Goal: Find specific page/section: Find specific page/section

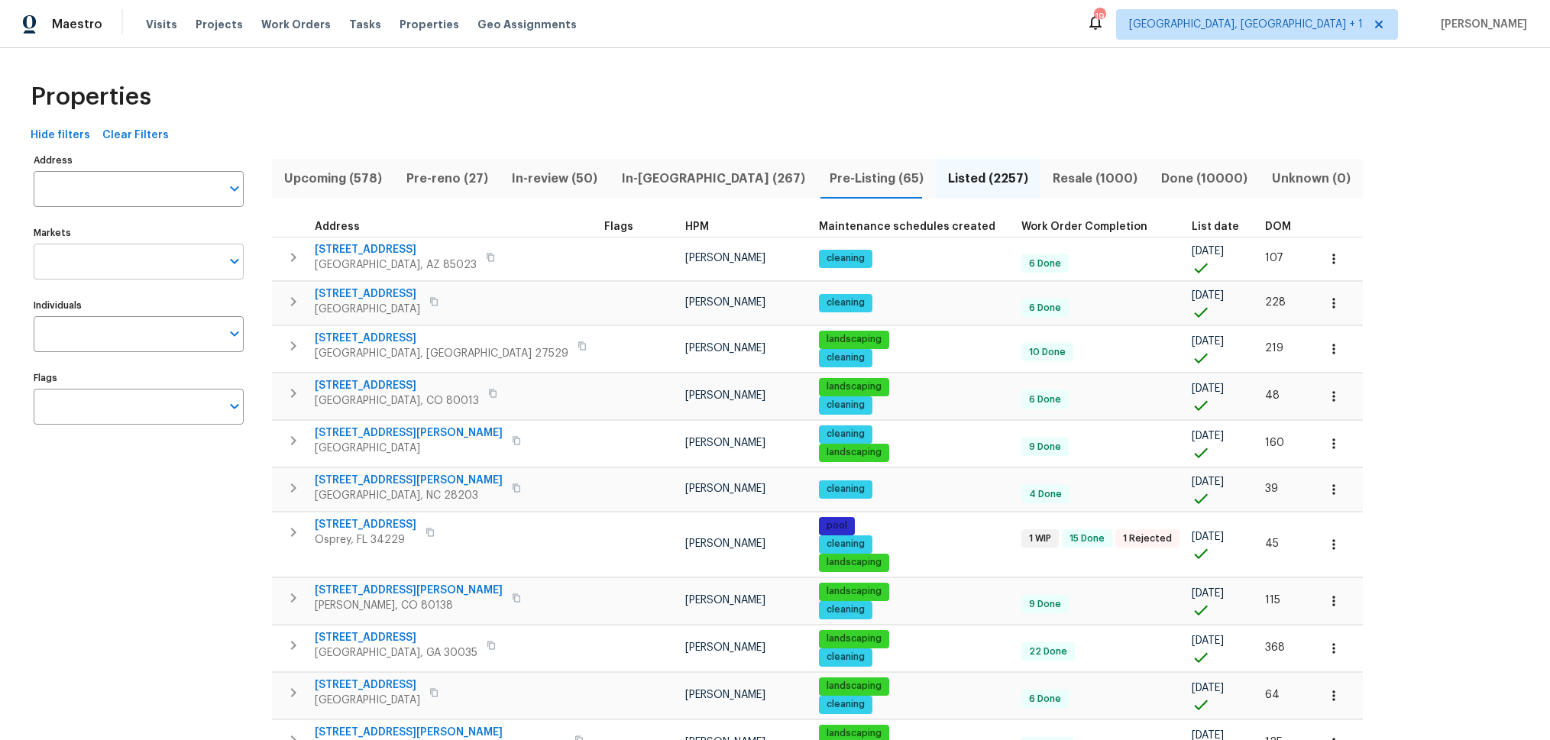
click at [107, 265] on input "Markets" at bounding box center [127, 262] width 187 height 36
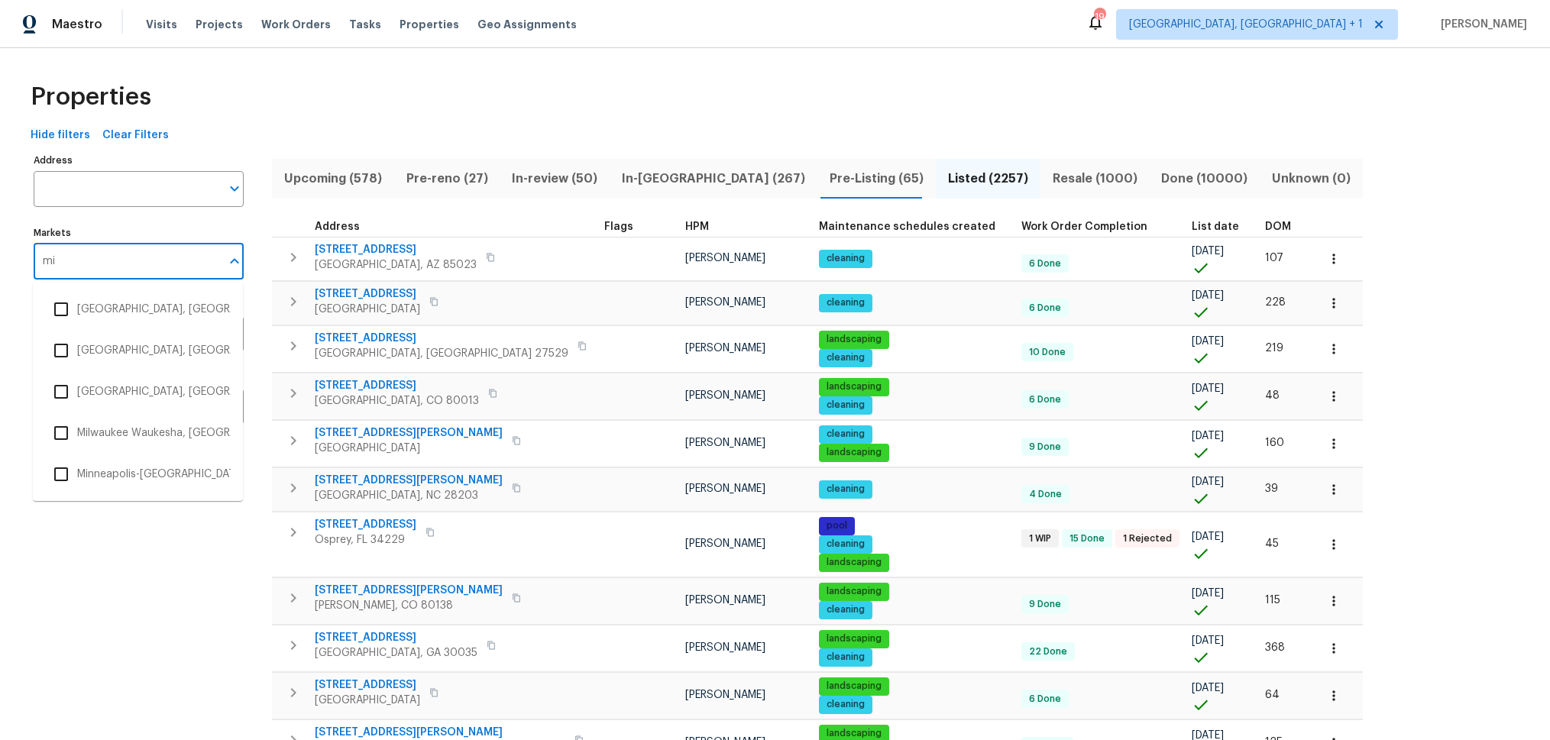
type input "mia"
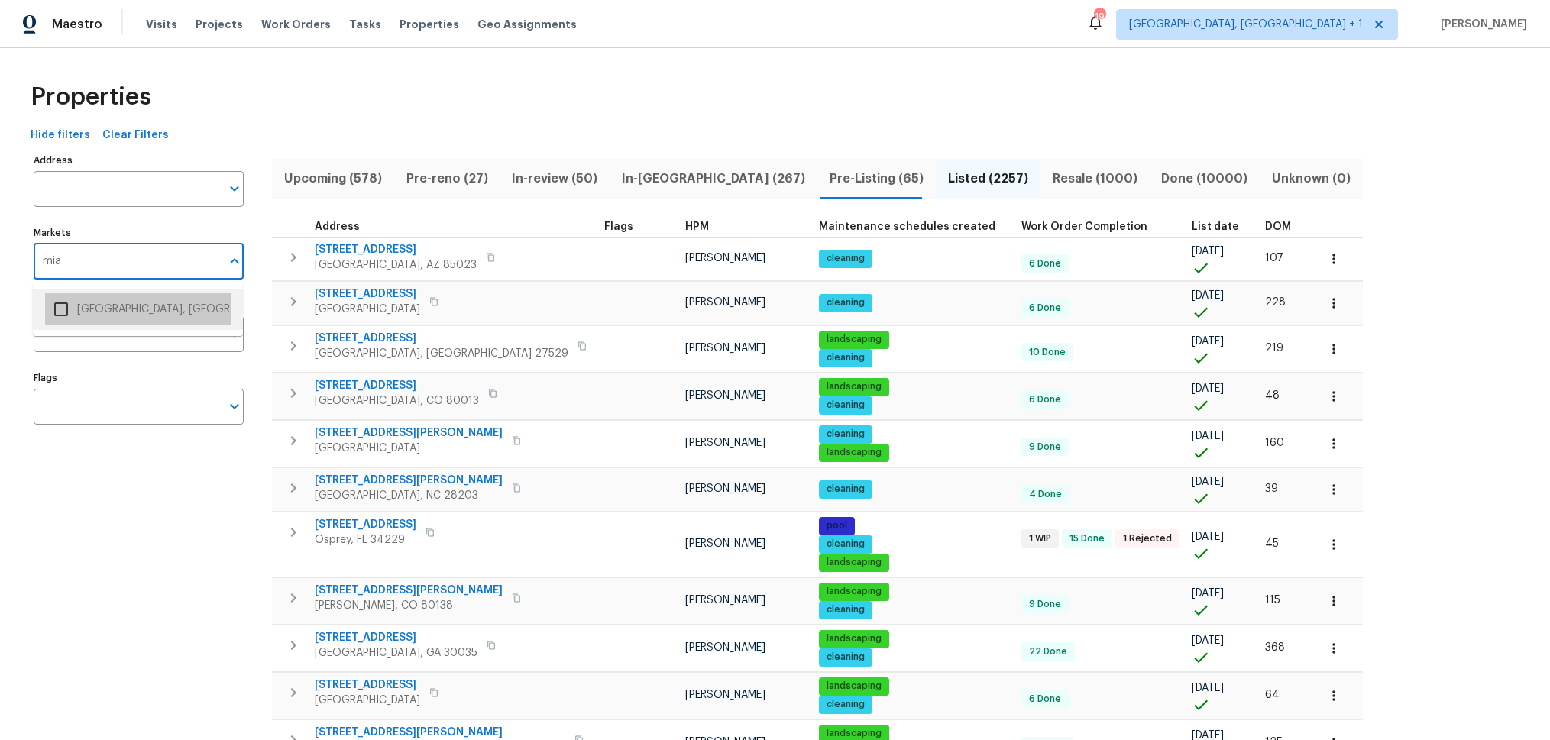
click at [105, 301] on li "[GEOGRAPHIC_DATA], [GEOGRAPHIC_DATA]" at bounding box center [138, 309] width 186 height 32
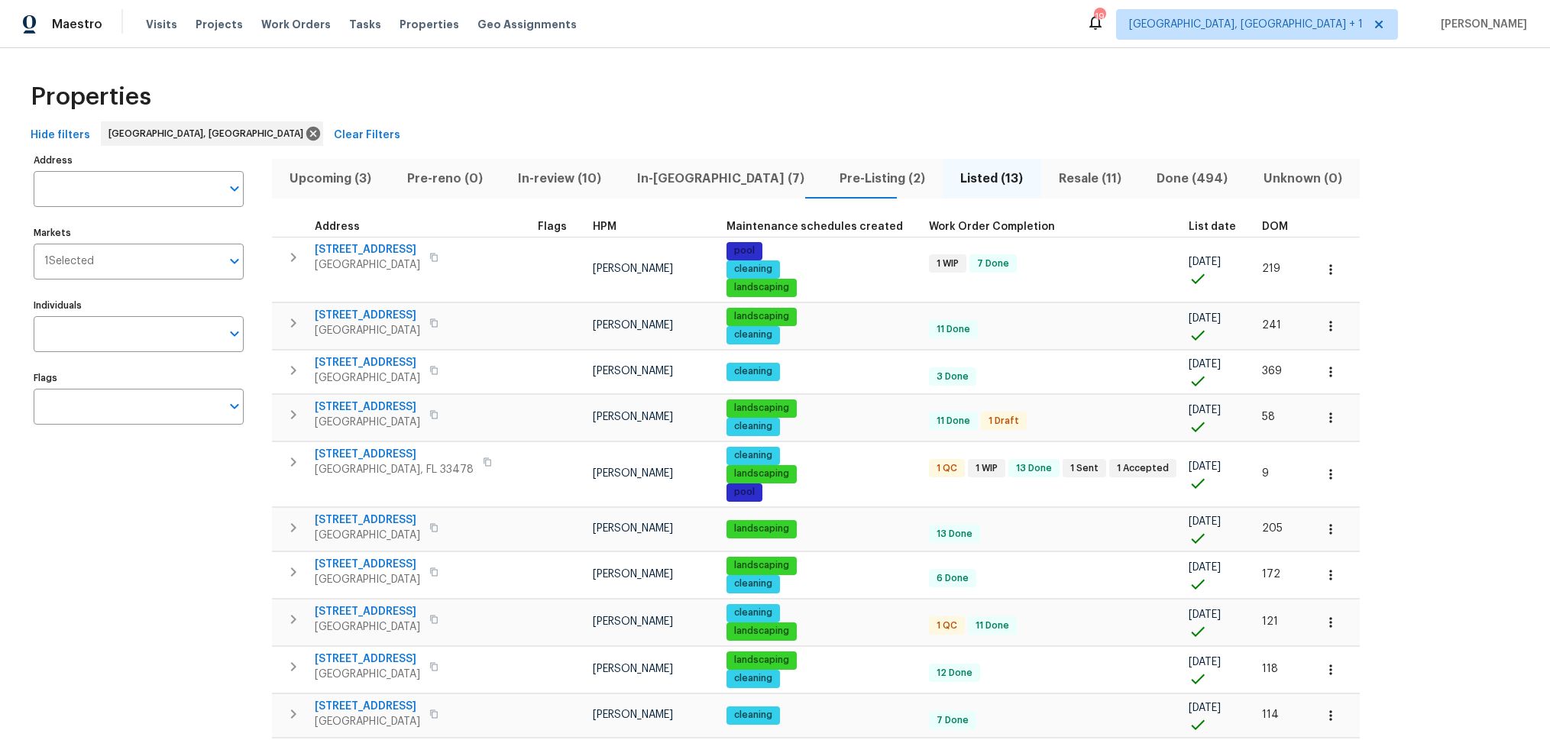
drag, startPoint x: 908, startPoint y: 178, endPoint x: 963, endPoint y: 183, distance: 56.0
click at [952, 178] on span "Listed (13)" at bounding box center [991, 178] width 79 height 21
click at [227, 264] on icon "Open" at bounding box center [234, 261] width 18 height 18
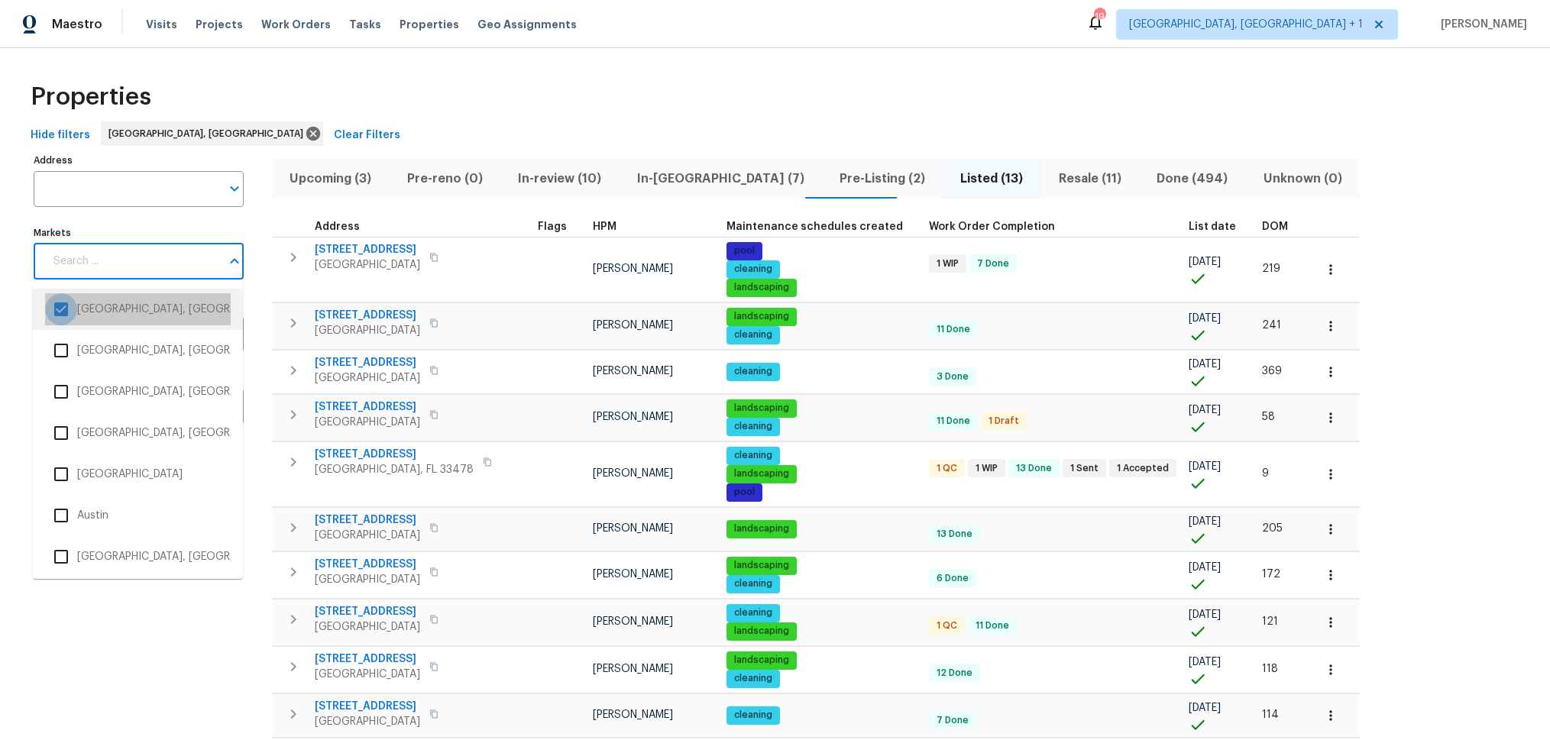
click at [60, 310] on input "checkbox" at bounding box center [61, 309] width 32 height 32
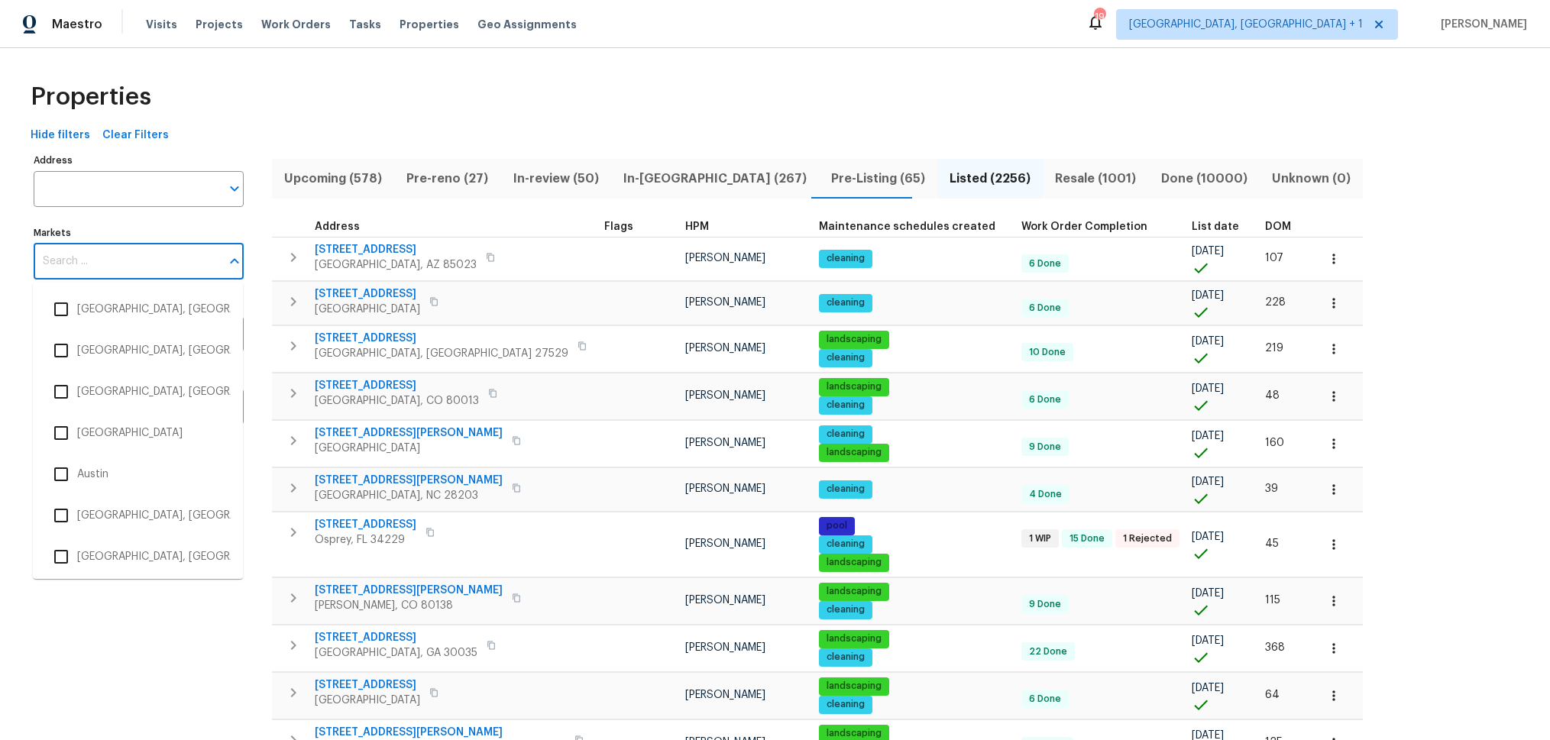
click at [64, 266] on input "Markets" at bounding box center [127, 262] width 187 height 36
type input "rale"
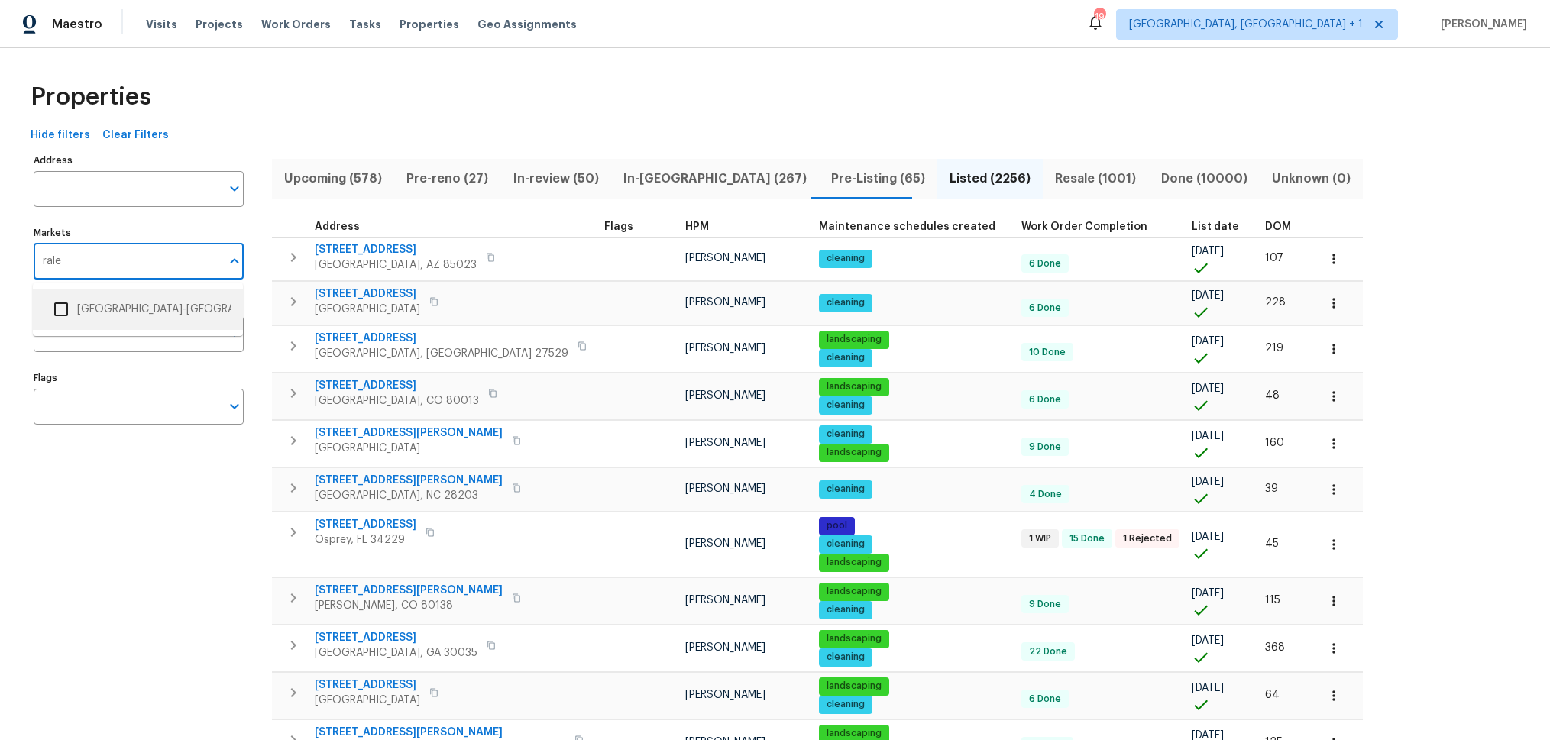
click at [79, 312] on li "[GEOGRAPHIC_DATA]-[GEOGRAPHIC_DATA]" at bounding box center [138, 309] width 186 height 32
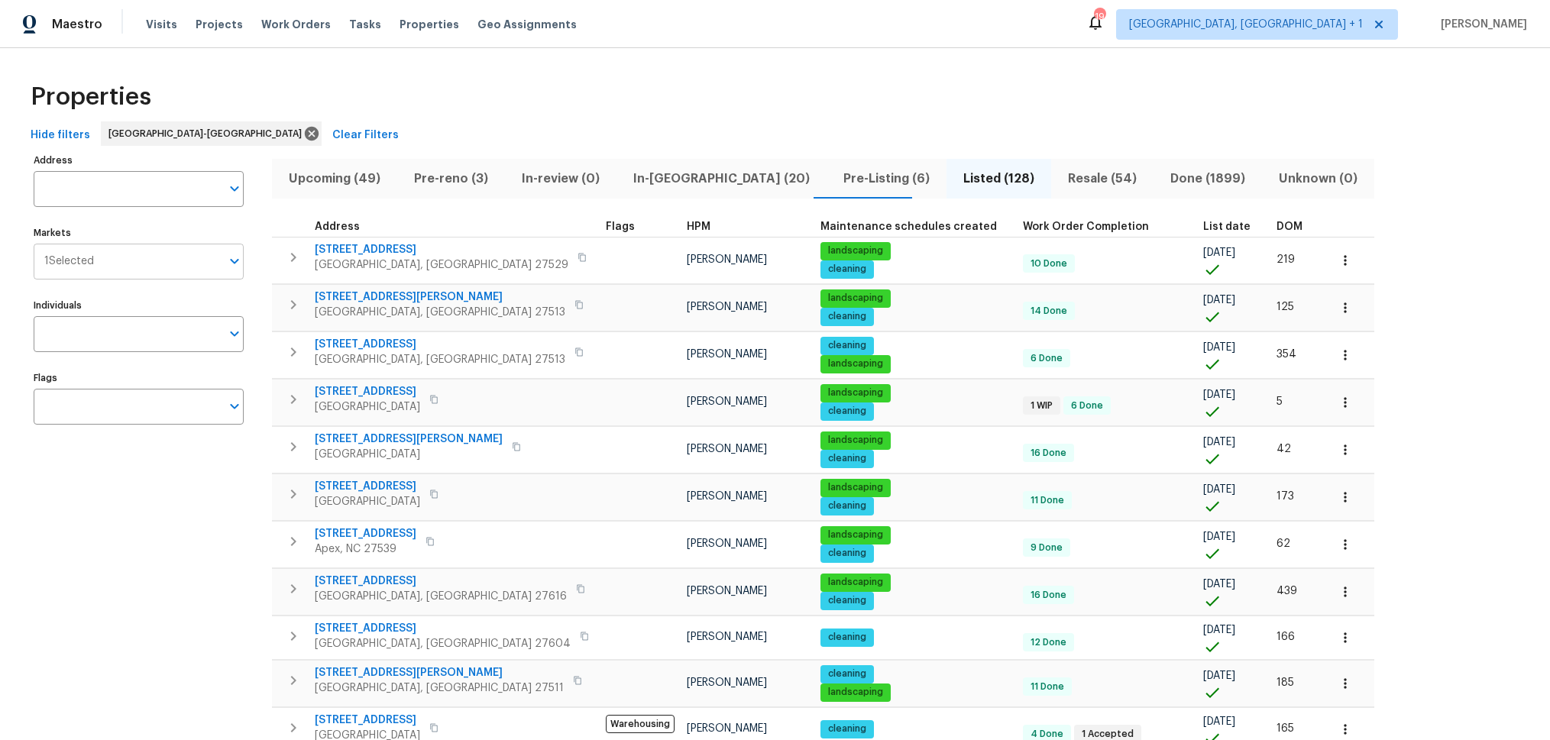
click at [129, 255] on input "Markets" at bounding box center [157, 262] width 127 height 36
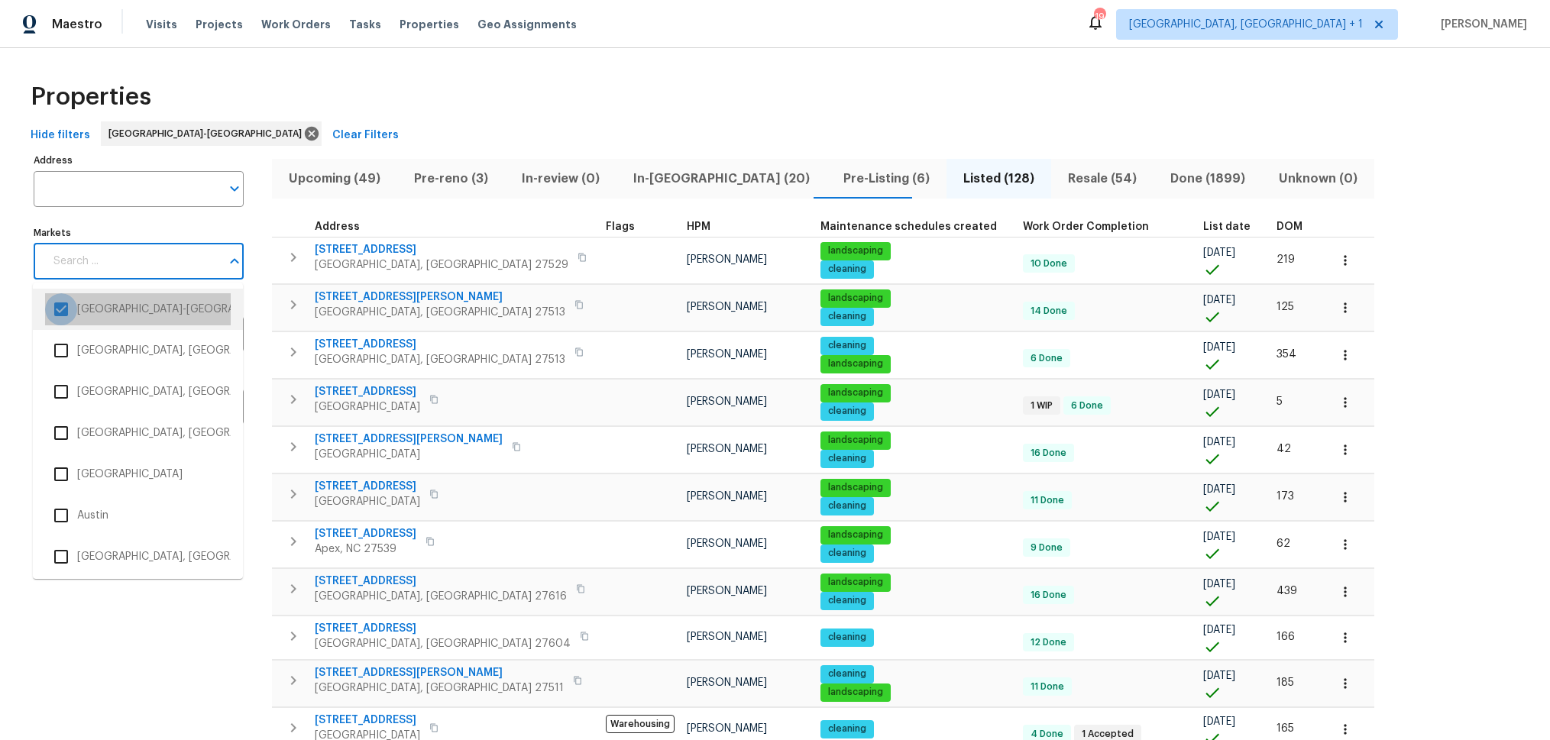
click at [53, 309] on input "checkbox" at bounding box center [61, 309] width 32 height 32
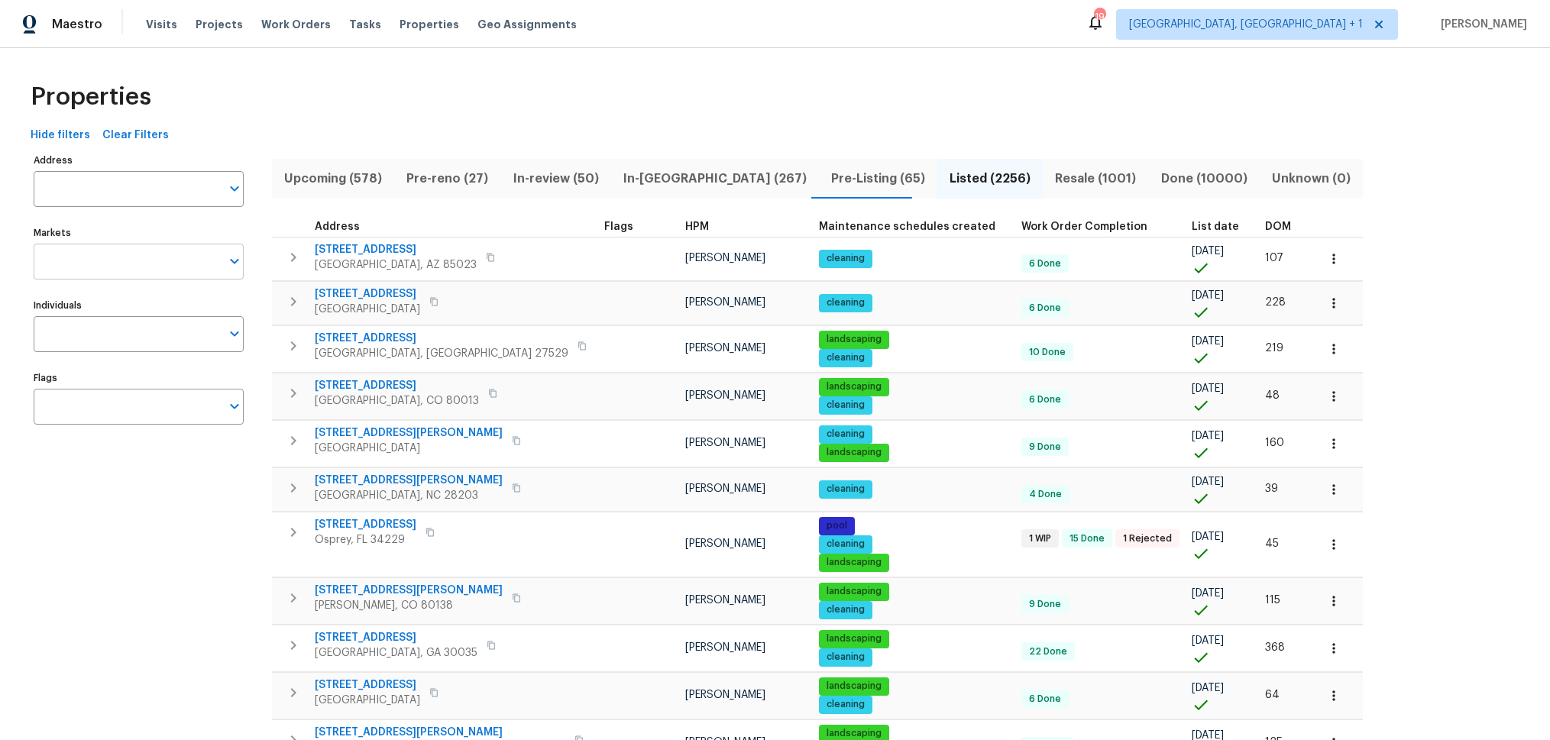
click at [122, 276] on input "Markets" at bounding box center [127, 262] width 187 height 36
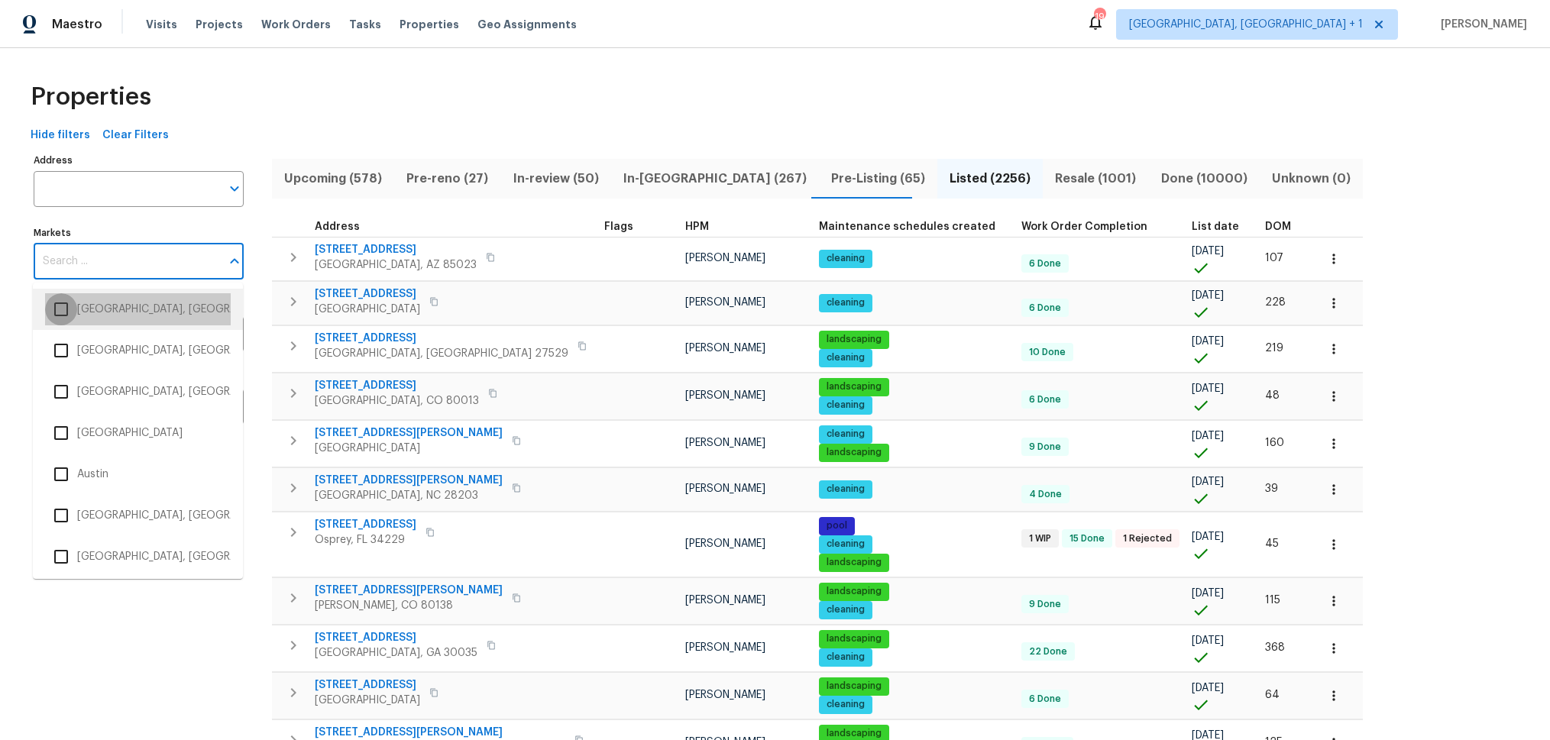
click at [64, 307] on input "checkbox" at bounding box center [61, 309] width 32 height 32
